Goal: Information Seeking & Learning: Find contact information

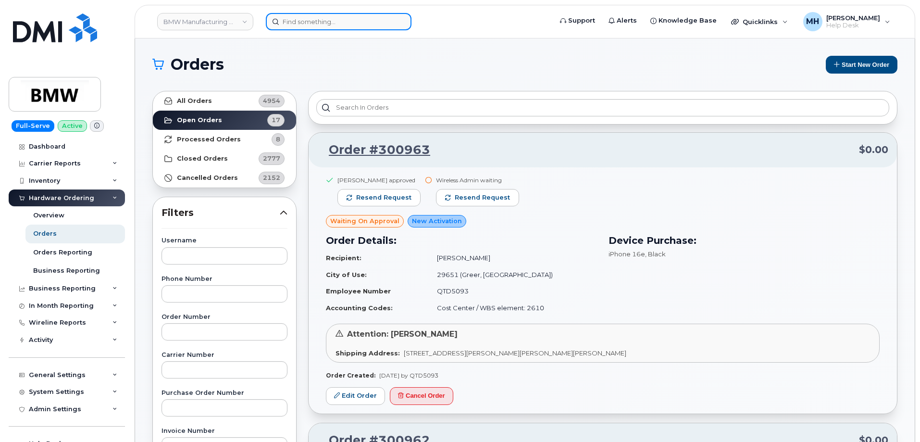
click at [335, 18] on input at bounding box center [339, 21] width 146 height 17
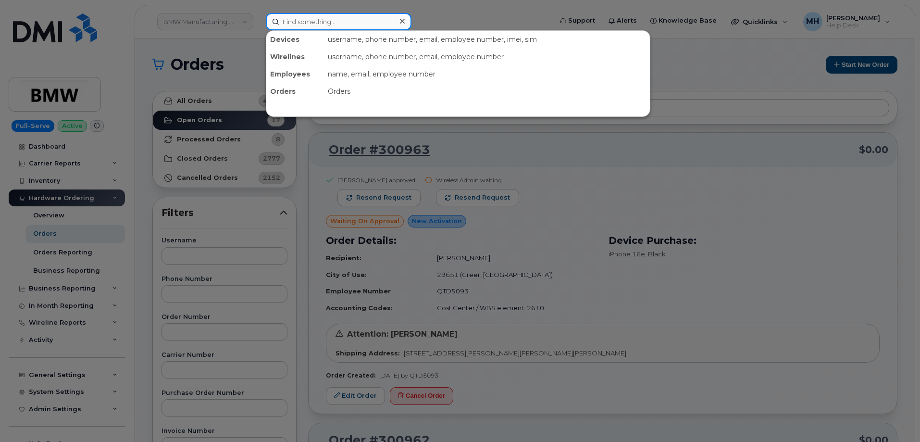
paste input "[PERSON_NAME]"
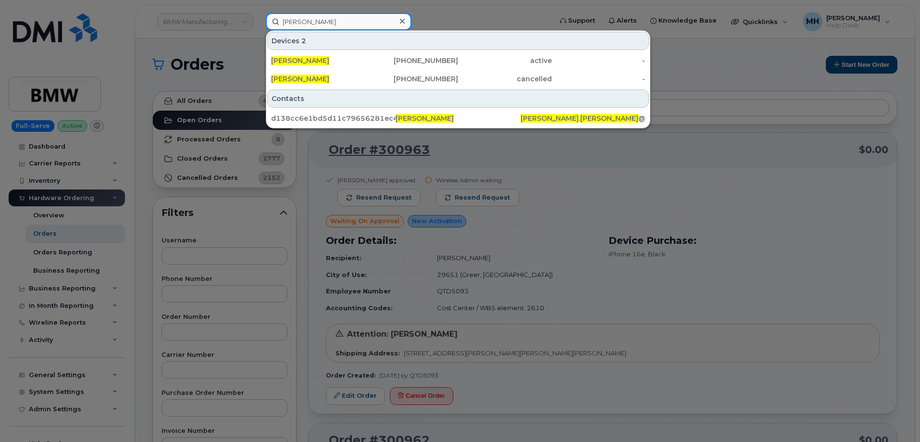
type input "[PERSON_NAME]"
click at [340, 56] on div "[PERSON_NAME]" at bounding box center [318, 60] width 94 height 17
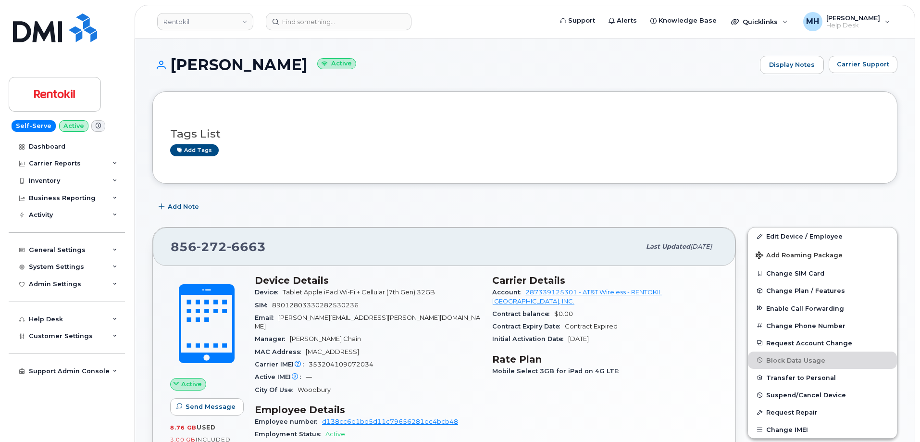
click at [401, 371] on div "Active IMEI Active IMEI is refreshed daily with a delay of up to 48 hours follo…" at bounding box center [368, 377] width 226 height 13
click at [360, 27] on input at bounding box center [339, 21] width 146 height 17
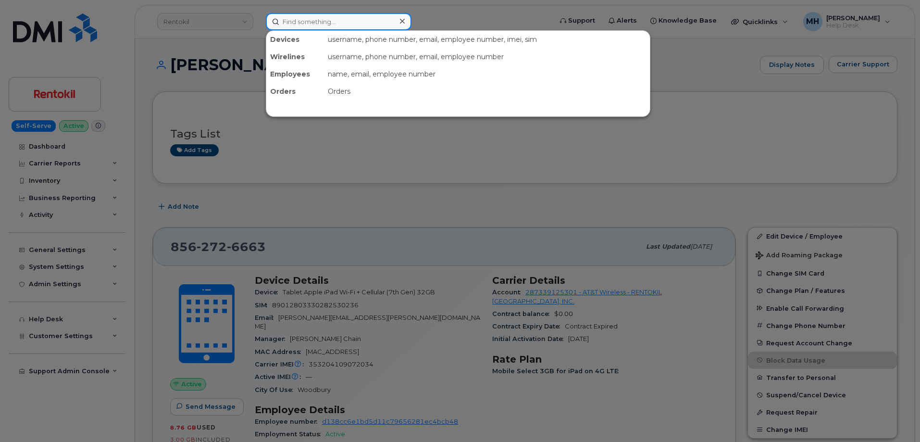
paste input "350012623198307"
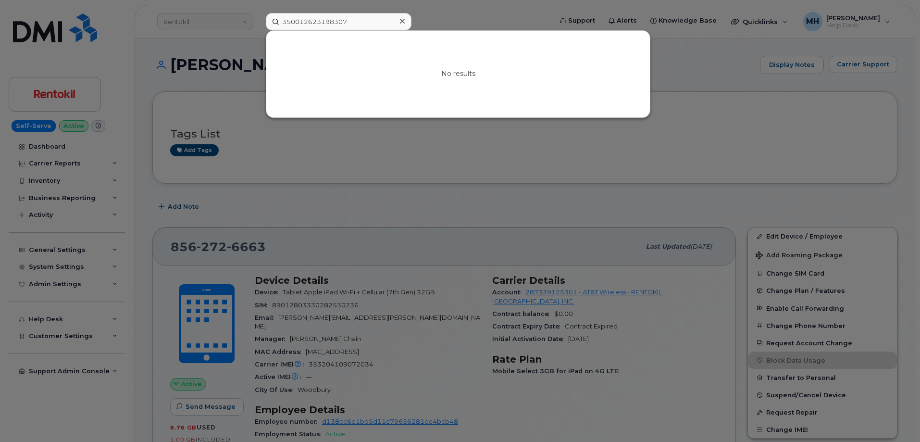
drag, startPoint x: 479, startPoint y: 155, endPoint x: 381, endPoint y: 20, distance: 166.6
click at [474, 157] on div at bounding box center [460, 221] width 920 height 442
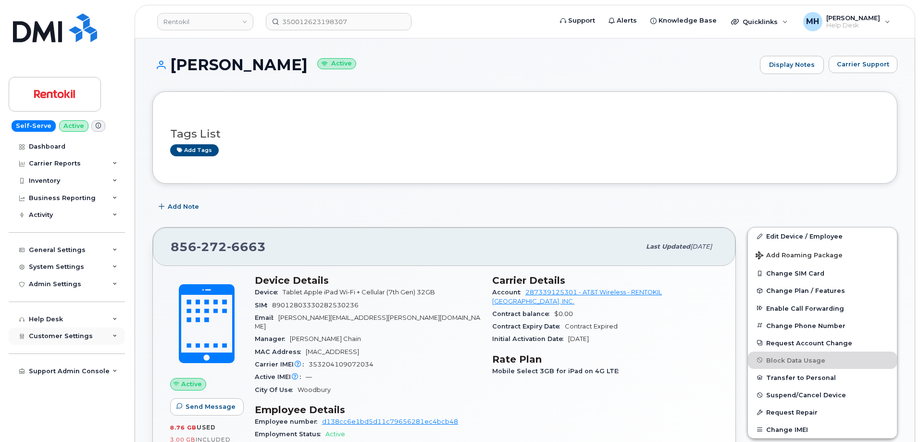
click at [82, 335] on span "Customer Settings" at bounding box center [61, 335] width 64 height 7
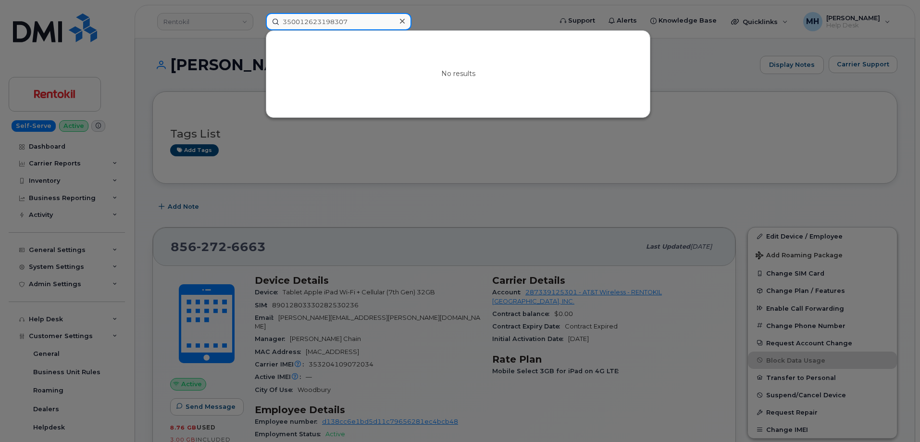
click at [353, 22] on input "350012623198307" at bounding box center [339, 21] width 146 height 17
drag, startPoint x: 352, startPoint y: 17, endPoint x: 194, endPoint y: 18, distance: 158.2
click at [258, 18] on div "350012623198307 No results" at bounding box center [405, 21] width 295 height 17
paste input "609-815-4930"
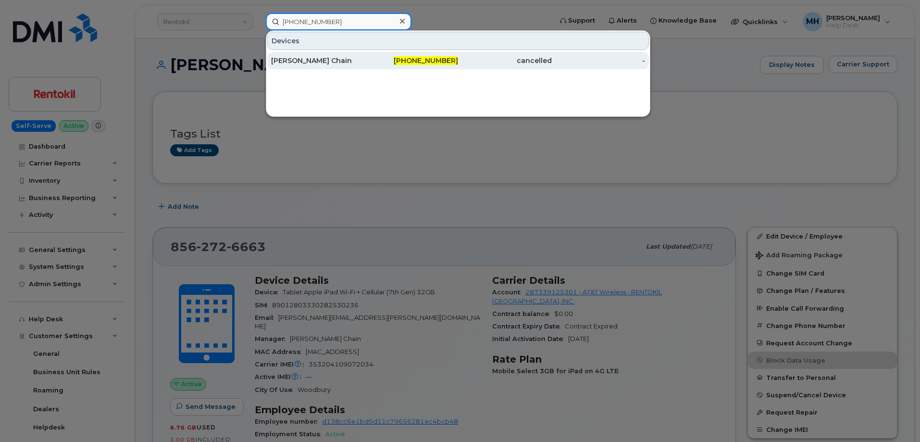
type input "609-815-4930"
click at [368, 61] on div "609-815-4930" at bounding box center [412, 61] width 94 height 10
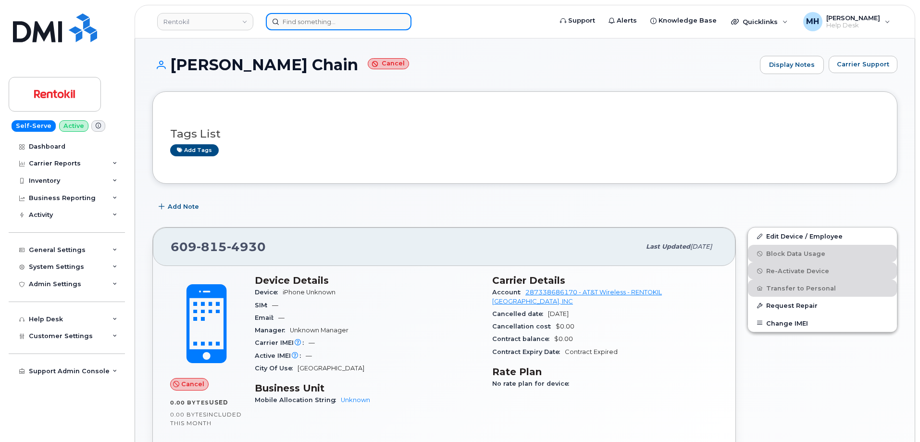
click at [358, 19] on input at bounding box center [339, 21] width 146 height 17
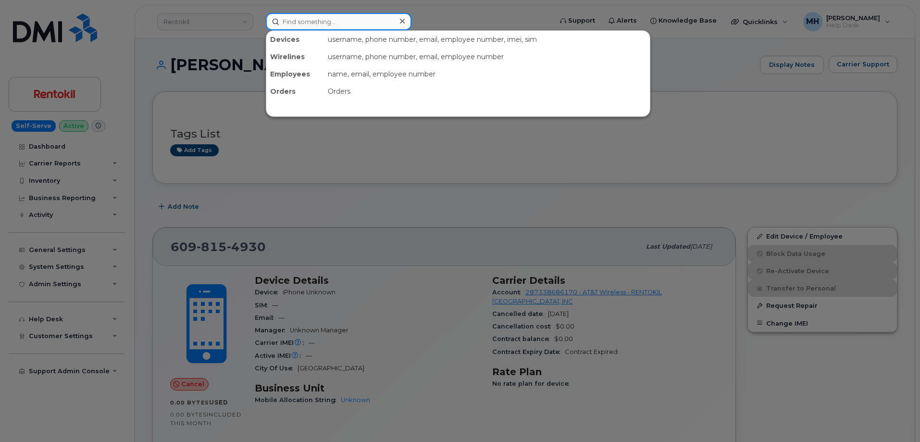
click at [349, 26] on input at bounding box center [339, 21] width 146 height 17
paste input "[PHONE_NUMBER]"
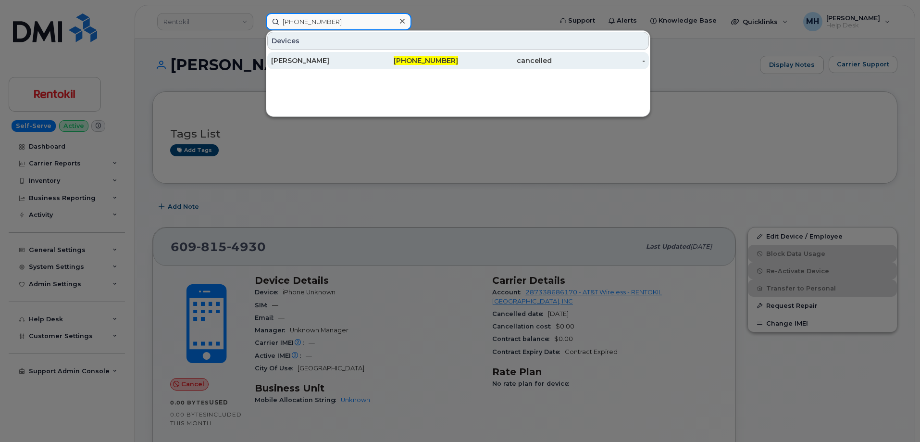
type input "[PHONE_NUMBER]"
click at [340, 62] on div "[PERSON_NAME]" at bounding box center [318, 61] width 94 height 10
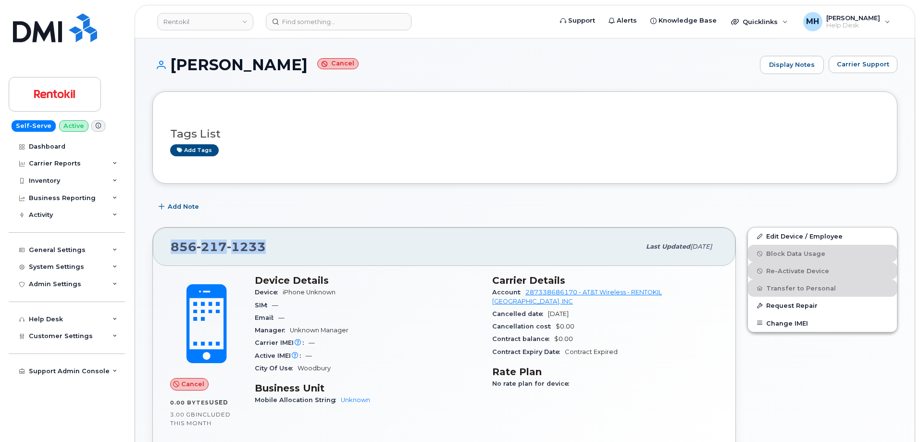
drag, startPoint x: 286, startPoint y: 246, endPoint x: 170, endPoint y: 251, distance: 115.5
click at [170, 251] on div "[PHONE_NUMBER] Last updated [DATE]" at bounding box center [444, 246] width 583 height 38
copy span "[PHONE_NUMBER]"
click at [372, 215] on div "Add Note" at bounding box center [524, 206] width 745 height 17
